Goal: Find specific page/section: Find specific page/section

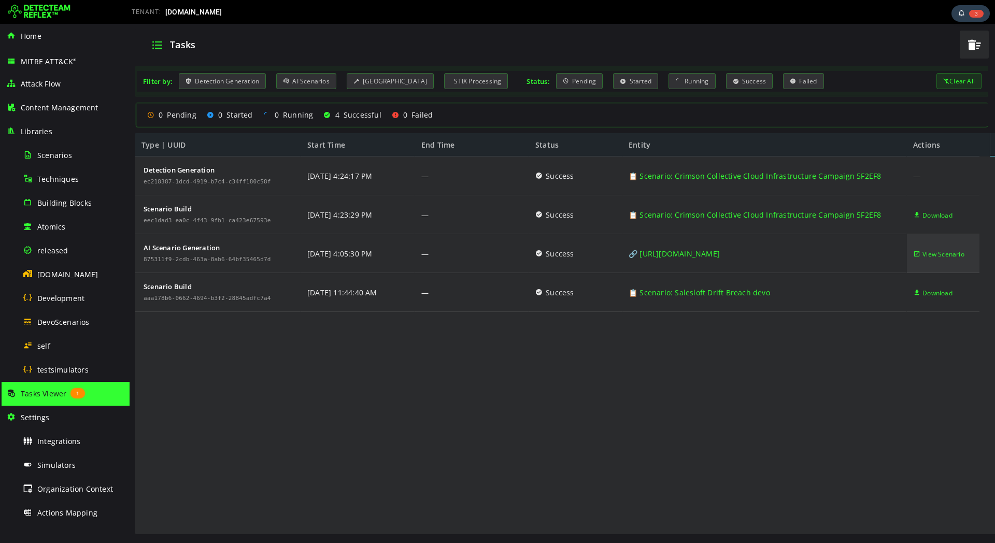
click at [923, 257] on span "View Scenario" at bounding box center [943, 254] width 42 height 39
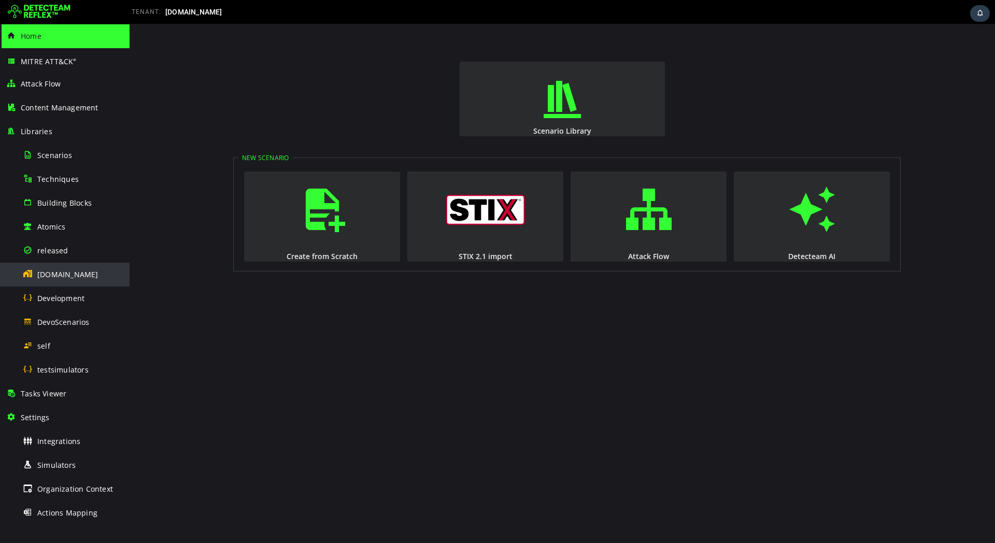
click at [72, 283] on div "[DOMAIN_NAME]" at bounding box center [73, 274] width 101 height 23
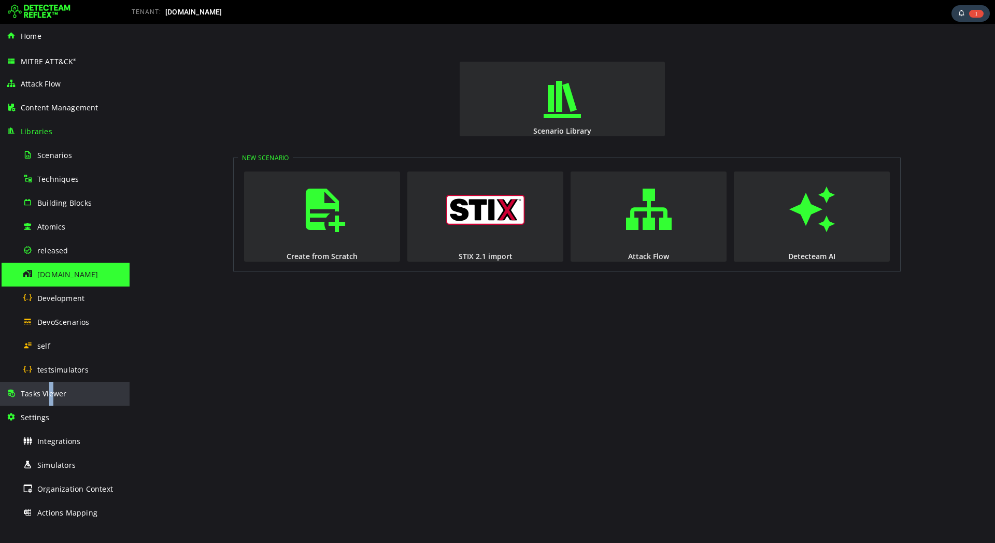
click at [51, 392] on span "Tasks Viewer" at bounding box center [44, 394] width 46 height 10
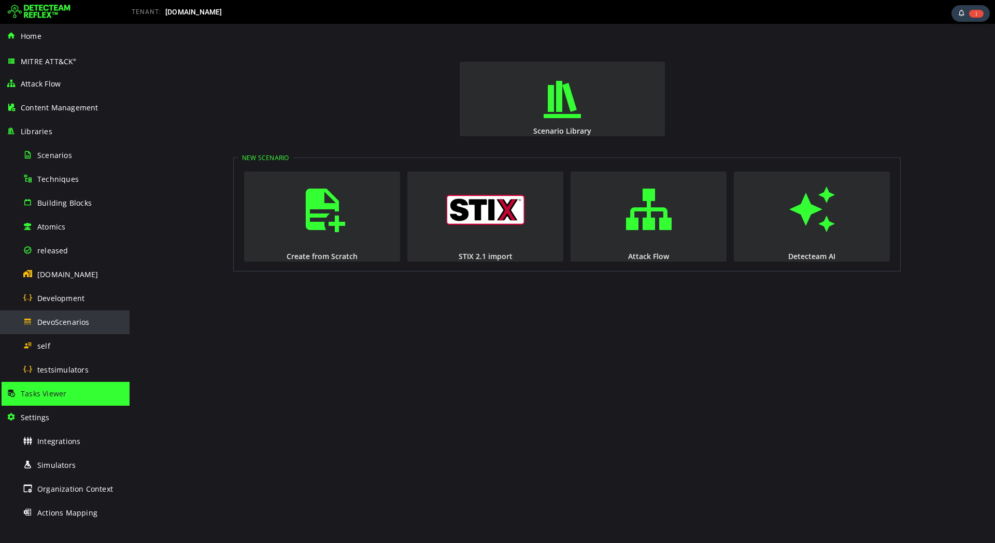
click at [78, 327] on div "DevoScenarios" at bounding box center [73, 321] width 101 height 23
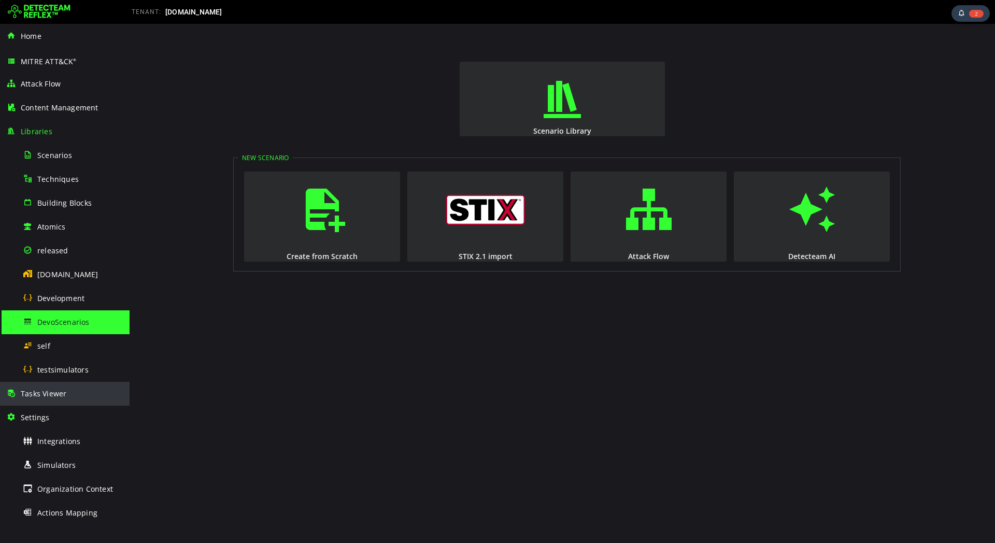
click at [66, 384] on div "Tasks Viewer" at bounding box center [64, 394] width 117 height 24
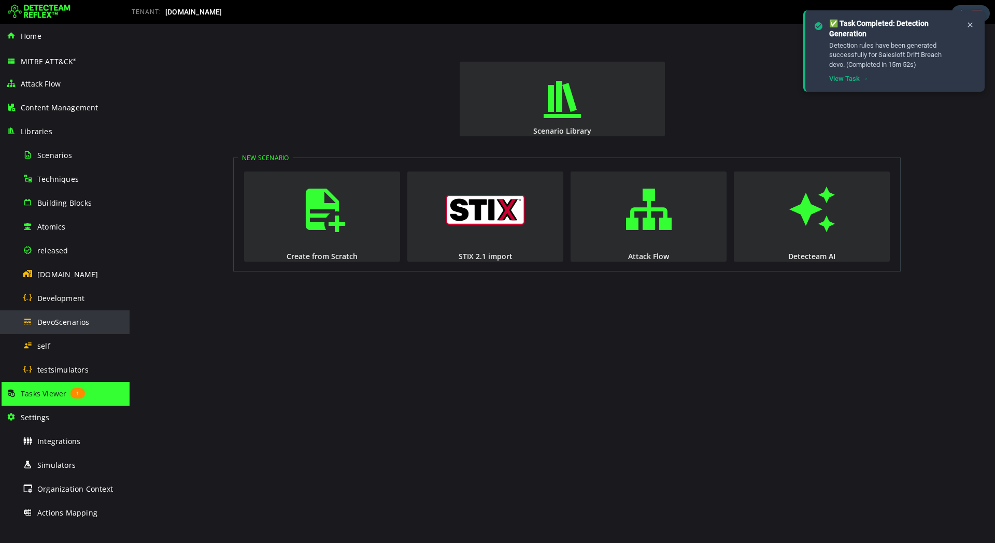
click at [67, 330] on div "DevoScenarios" at bounding box center [73, 321] width 101 height 23
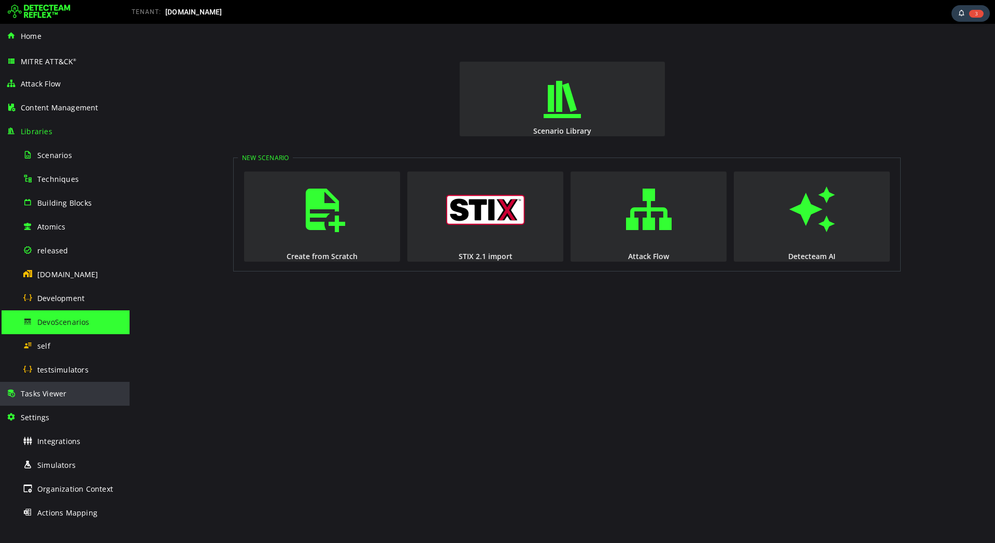
click at [53, 389] on span "Tasks Viewer" at bounding box center [44, 394] width 46 height 10
